Goal: Information Seeking & Learning: Learn about a topic

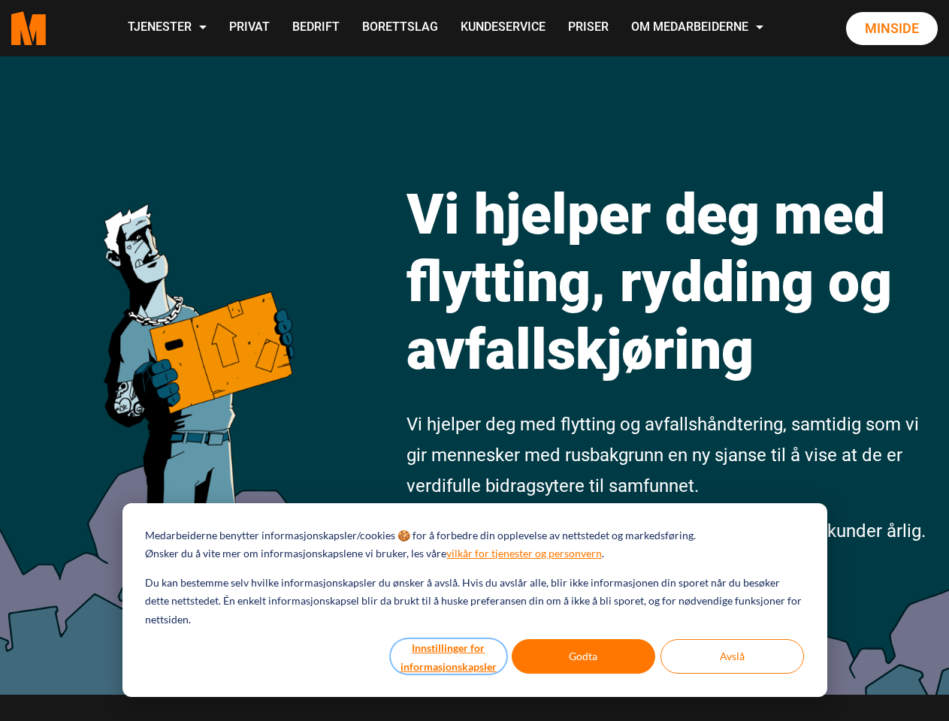
click at [449, 657] on button "Innstillinger for informasjonskapsler" at bounding box center [449, 656] width 116 height 35
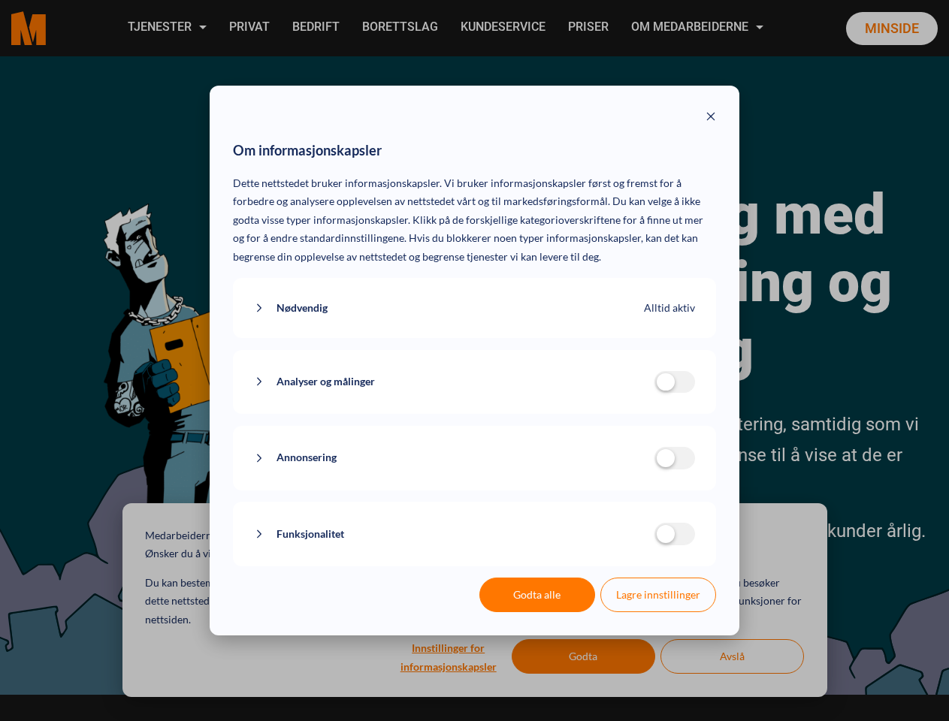
click at [584, 657] on div "Om informasjonskapsler Dette nettstedet bruker informasjonskapsler. Vi bruker i…" at bounding box center [474, 360] width 949 height 721
click at [732, 657] on div "Om informasjonskapsler Dette nettstedet bruker informasjonskapsler. Vi bruker i…" at bounding box center [474, 360] width 949 height 721
click at [166, 28] on div "Om informasjonskapsler Dette nettstedet bruker informasjonskapsler. Vi bruker i…" at bounding box center [474, 360] width 949 height 721
click at [699, 28] on div "Om informasjonskapsler Dette nettstedet bruker informasjonskapsler. Vi bruker i…" at bounding box center [474, 360] width 949 height 721
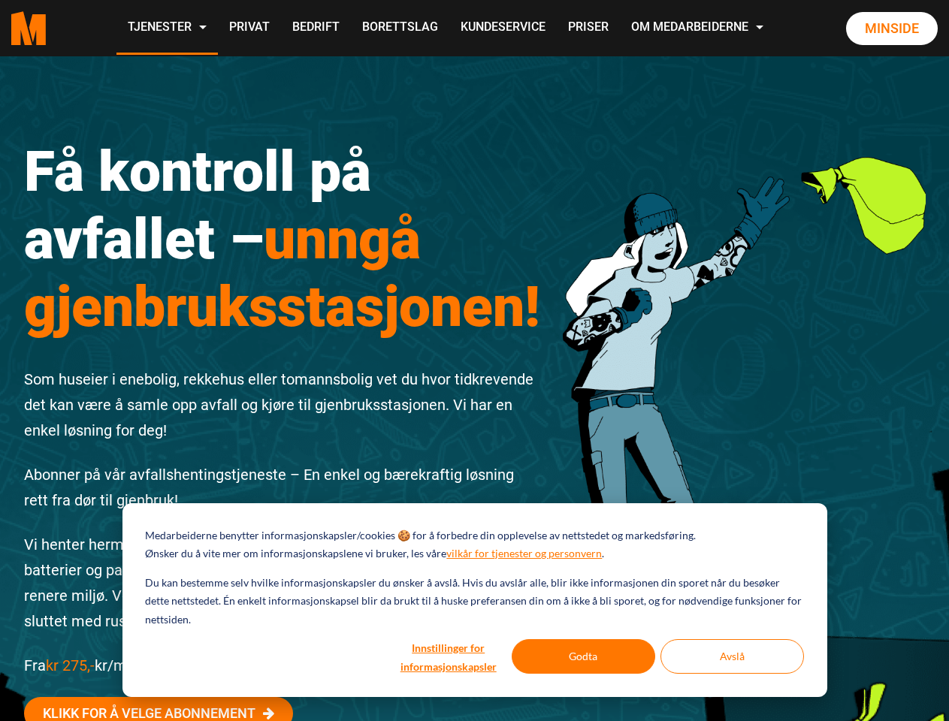
click at [474, 361] on div "Få kontroll på avfallet – unngå gjenbruksstasjonen! Som huseier i enebolig, rek…" at bounding box center [283, 471] width 540 height 734
click at [449, 657] on button "Innstillinger for informasjonskapsler" at bounding box center [449, 656] width 116 height 35
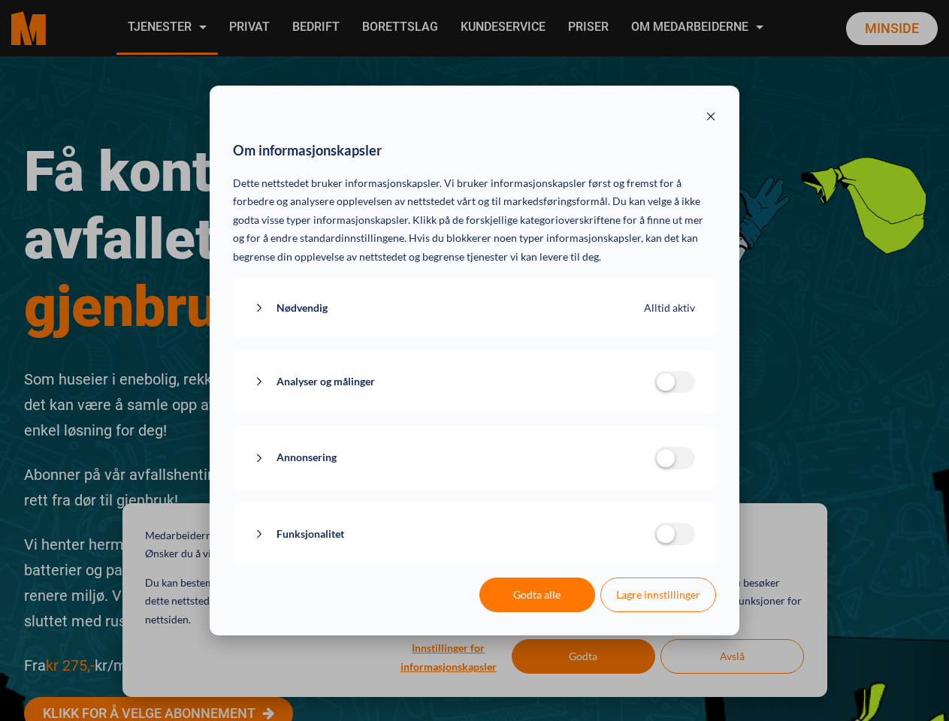
click at [584, 657] on div "Om informasjonskapsler Dette nettstedet bruker informasjonskapsler. Vi bruker i…" at bounding box center [474, 360] width 949 height 721
click at [732, 657] on div "Om informasjonskapsler Dette nettstedet bruker informasjonskapsler. Vi bruker i…" at bounding box center [474, 360] width 949 height 721
click at [166, 28] on div "Om informasjonskapsler Dette nettstedet bruker informasjonskapsler. Vi bruker i…" at bounding box center [474, 360] width 949 height 721
click at [699, 28] on div "Om informasjonskapsler Dette nettstedet bruker informasjonskapsler. Vi bruker i…" at bounding box center [474, 360] width 949 height 721
